Goal: Find specific page/section: Find specific page/section

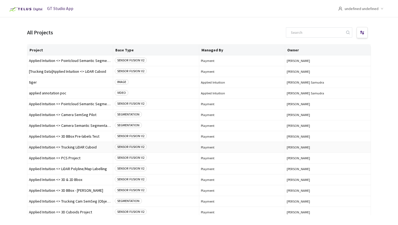
scroll to position [24, 0]
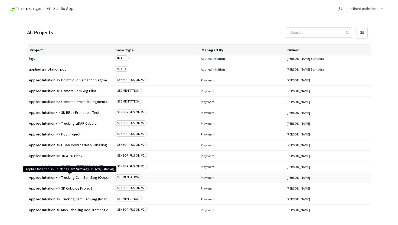
click at [90, 176] on span "Applied Intuition <> Trucking Cam SemSeg (Objects/Vehicles)" at bounding box center [70, 178] width 82 height 4
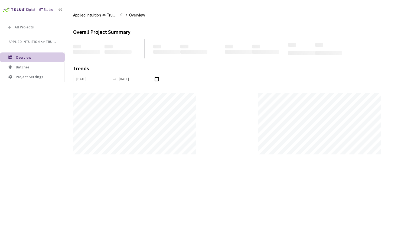
scroll to position [225, 398]
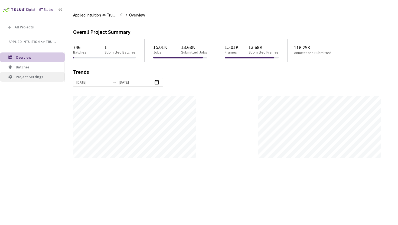
click at [41, 80] on li "Project Settings" at bounding box center [32, 77] width 65 height 10
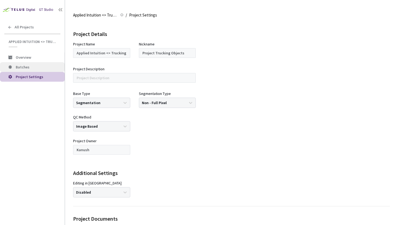
click at [40, 67] on span "Batches" at bounding box center [38, 67] width 45 height 5
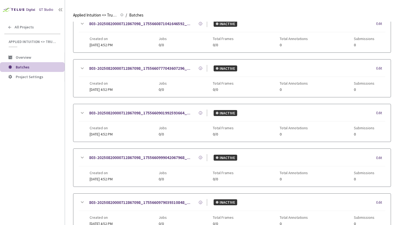
scroll to position [197, 0]
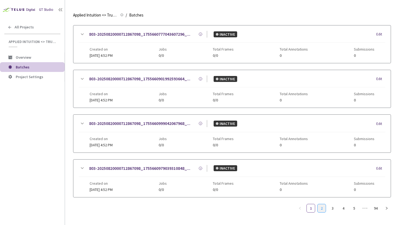
click at [323, 204] on link "2" at bounding box center [321, 208] width 8 height 8
click at [332, 208] on link "3" at bounding box center [332, 209] width 8 height 8
click at [338, 208] on ul "1 2 3 4 5 ••• 94" at bounding box center [342, 208] width 95 height 9
click at [341, 208] on link "4" at bounding box center [343, 209] width 8 height 8
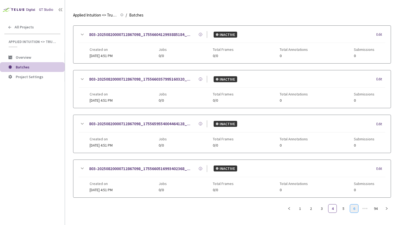
click at [351, 209] on link "6" at bounding box center [354, 209] width 8 height 8
click at [363, 207] on span "•••" at bounding box center [364, 208] width 9 height 9
click at [344, 209] on link "12" at bounding box center [343, 209] width 8 height 8
click at [352, 209] on link "14" at bounding box center [354, 209] width 8 height 8
click at [355, 209] on link "16" at bounding box center [354, 209] width 8 height 8
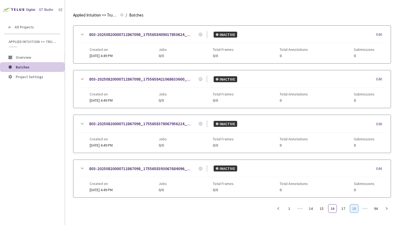
click at [354, 209] on link "18" at bounding box center [354, 209] width 8 height 8
click at [354, 209] on link "20" at bounding box center [354, 209] width 8 height 8
click at [354, 209] on link "22" at bounding box center [354, 209] width 8 height 8
click at [354, 209] on link "24" at bounding box center [354, 209] width 8 height 8
click at [354, 209] on link "26" at bounding box center [354, 209] width 8 height 8
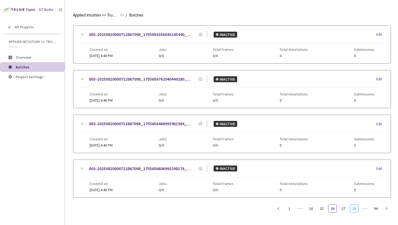
click at [354, 209] on link "28" at bounding box center [354, 209] width 8 height 8
click at [354, 209] on link "30" at bounding box center [354, 209] width 8 height 8
click at [354, 209] on link "32" at bounding box center [354, 209] width 8 height 8
click at [354, 209] on link "34" at bounding box center [354, 209] width 8 height 8
click at [354, 209] on link "36" at bounding box center [354, 209] width 8 height 8
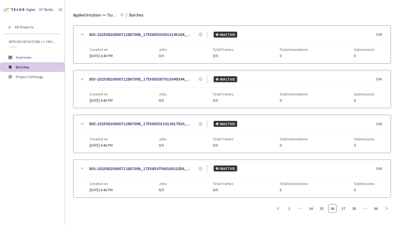
click at [354, 209] on link "38" at bounding box center [354, 209] width 8 height 8
click at [354, 209] on link "42" at bounding box center [354, 209] width 8 height 8
click at [354, 209] on link "44" at bounding box center [354, 209] width 8 height 8
click at [354, 209] on link "46" at bounding box center [354, 209] width 8 height 8
click at [354, 209] on link "50" at bounding box center [354, 209] width 8 height 8
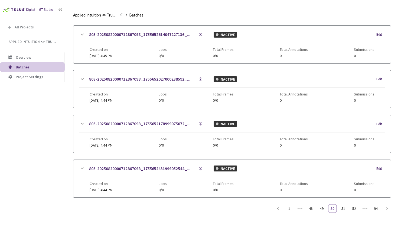
click at [354, 209] on link "52" at bounding box center [354, 209] width 8 height 8
click at [354, 209] on link "56" at bounding box center [354, 209] width 8 height 8
click at [354, 209] on link "58" at bounding box center [354, 209] width 8 height 8
click at [354, 209] on link "62" at bounding box center [354, 209] width 8 height 8
click at [354, 209] on link "64" at bounding box center [354, 209] width 8 height 8
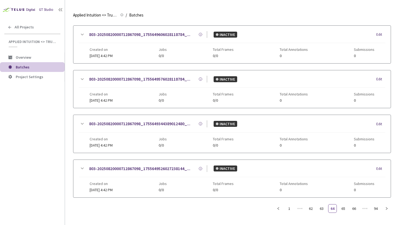
click at [354, 209] on link "66" at bounding box center [354, 209] width 8 height 8
click at [354, 209] on link "70" at bounding box center [354, 209] width 8 height 8
click at [354, 209] on link "72" at bounding box center [354, 209] width 8 height 8
click at [354, 209] on link "76" at bounding box center [354, 209] width 8 height 8
click at [354, 209] on link "78" at bounding box center [354, 209] width 8 height 8
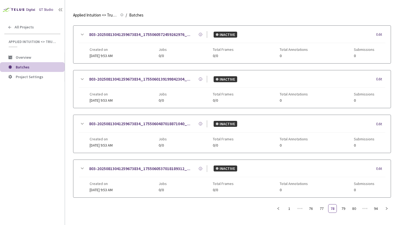
click at [354, 209] on link "80" at bounding box center [354, 209] width 8 height 8
click at [354, 209] on link "84" at bounding box center [354, 209] width 8 height 8
click at [354, 209] on link "86" at bounding box center [354, 209] width 8 height 8
click at [354, 209] on link "88" at bounding box center [354, 209] width 8 height 8
click at [354, 209] on link "90" at bounding box center [354, 209] width 8 height 8
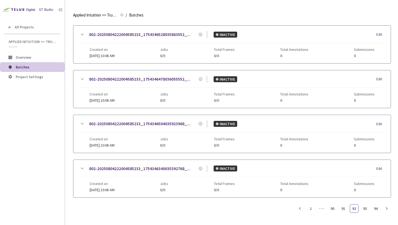
click at [354, 209] on link "92" at bounding box center [354, 209] width 8 height 8
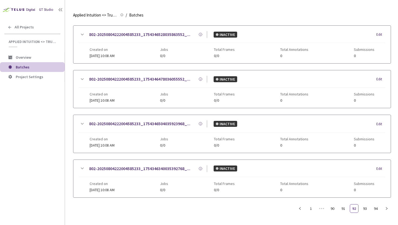
click at [359, 208] on ul "1 ••• 90 91 92 93 94" at bounding box center [342, 208] width 95 height 9
click at [363, 208] on link "93" at bounding box center [365, 209] width 8 height 8
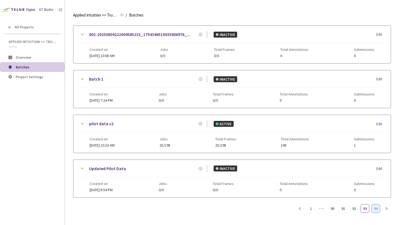
click at [377, 209] on link "94" at bounding box center [376, 209] width 8 height 8
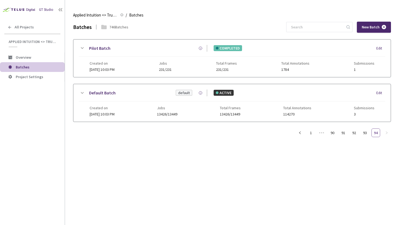
scroll to position [0, 0]
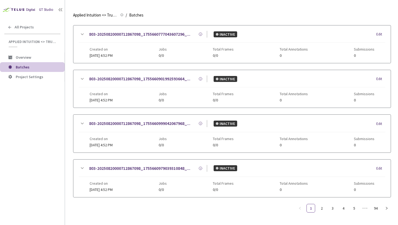
scroll to position [192, 0]
click at [378, 211] on link "94" at bounding box center [376, 209] width 8 height 8
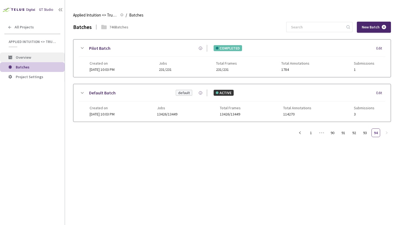
click at [45, 59] on span "Overview" at bounding box center [38, 57] width 45 height 5
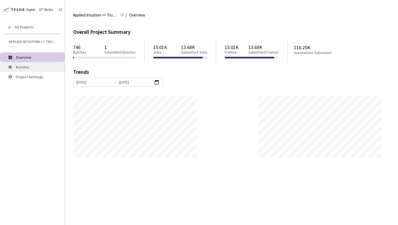
scroll to position [225, 398]
click at [45, 65] on span "Batches" at bounding box center [38, 67] width 45 height 5
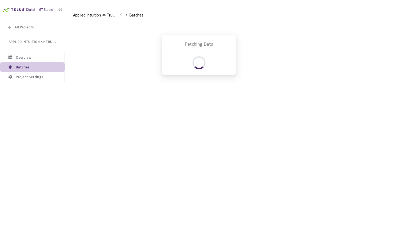
click at [122, 14] on div "Fetching Data" at bounding box center [199, 112] width 398 height 225
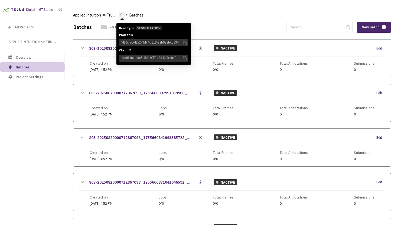
click at [120, 14] on icon at bounding box center [121, 14] width 3 height 3
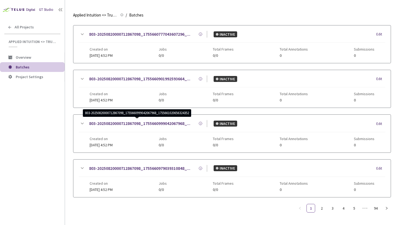
scroll to position [192, 0]
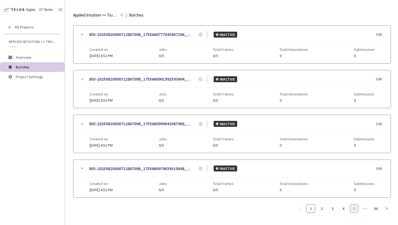
click at [355, 209] on link "5" at bounding box center [354, 209] width 8 height 8
click at [377, 206] on link "94" at bounding box center [376, 209] width 8 height 8
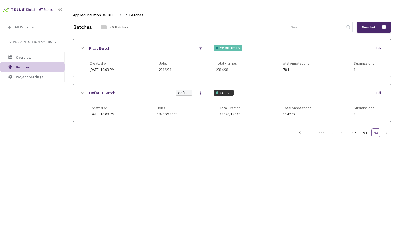
scroll to position [0, 0]
click at [367, 133] on link "93" at bounding box center [365, 133] width 8 height 8
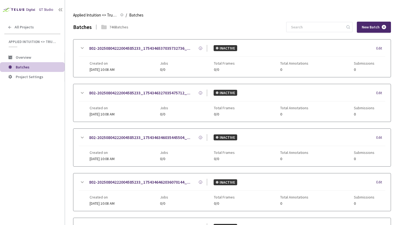
scroll to position [192, 0]
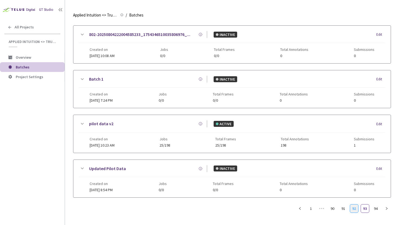
click at [353, 210] on link "92" at bounding box center [354, 209] width 8 height 8
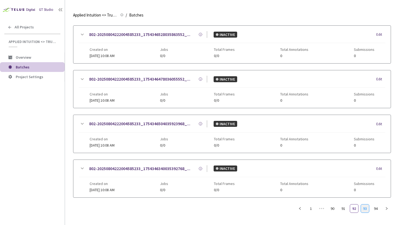
click at [364, 206] on link "93" at bounding box center [365, 209] width 8 height 8
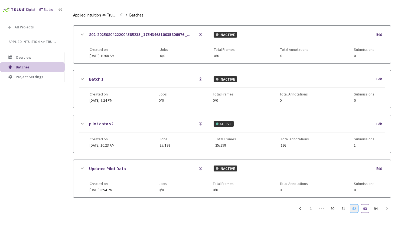
click at [353, 207] on link "92" at bounding box center [354, 209] width 8 height 8
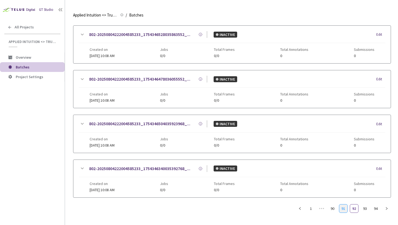
click at [345, 208] on link "91" at bounding box center [343, 209] width 8 height 8
click at [335, 206] on link "90" at bounding box center [332, 209] width 8 height 8
